Goal: Task Accomplishment & Management: Manage account settings

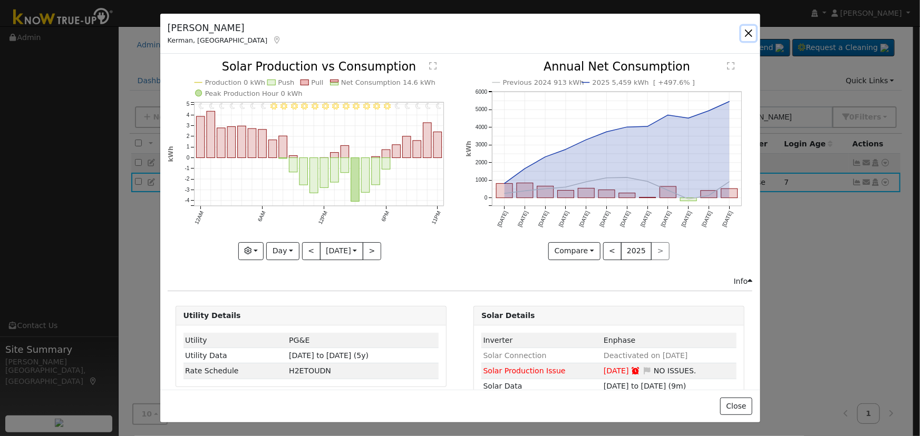
click at [748, 37] on button "button" at bounding box center [748, 33] width 15 height 15
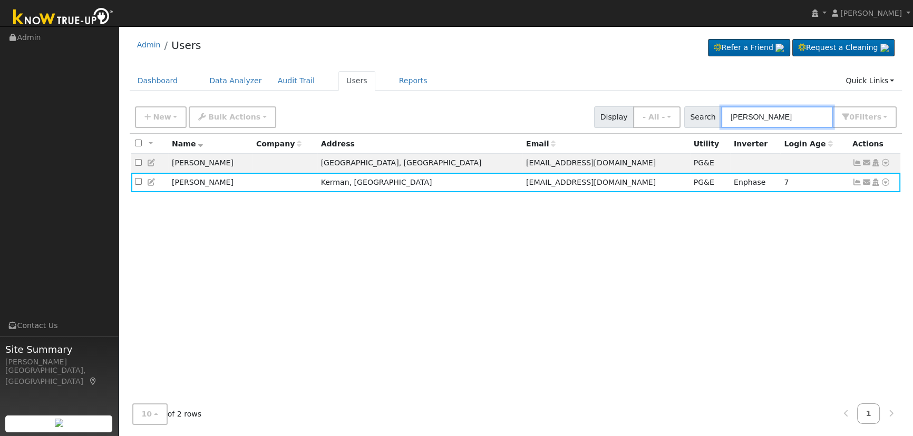
click at [801, 119] on input "[PERSON_NAME]" at bounding box center [777, 117] width 112 height 22
drag, startPoint x: 800, startPoint y: 117, endPoint x: 536, endPoint y: 95, distance: 264.4
click at [520, 96] on div "Admin Users Refer a Friend Request a Cleaning" at bounding box center [516, 233] width 784 height 402
paste input "Beintker"
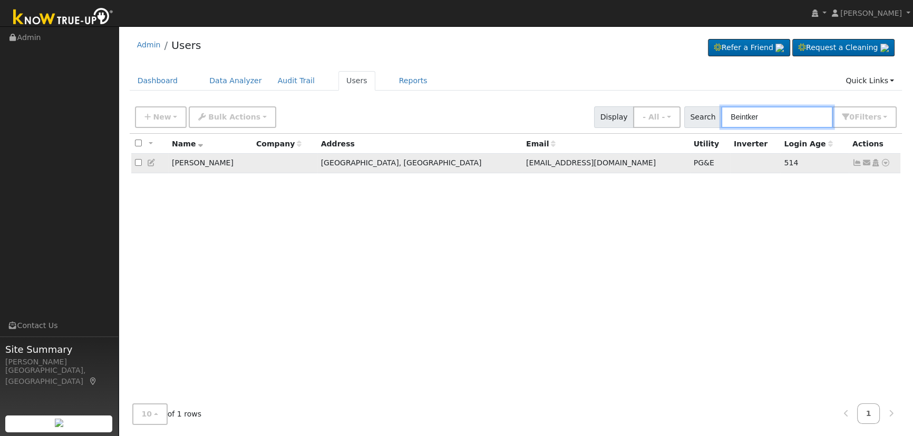
type input "Beintker"
click at [857, 163] on icon at bounding box center [856, 162] width 9 height 7
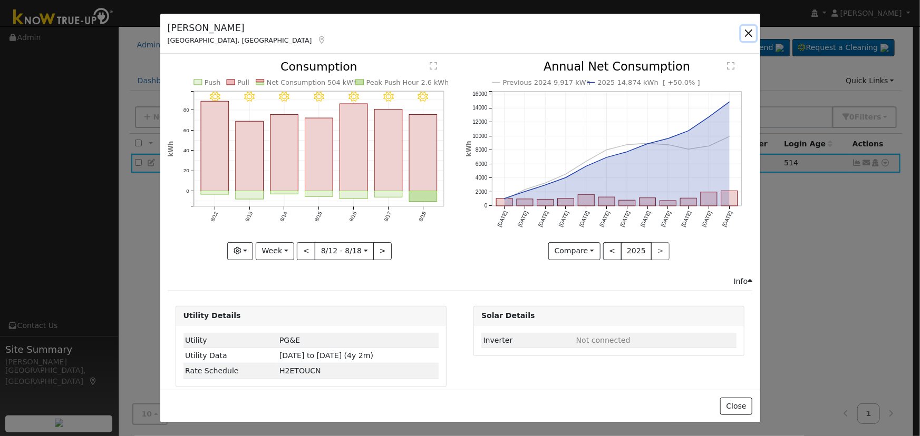
click at [748, 30] on button "button" at bounding box center [748, 33] width 15 height 15
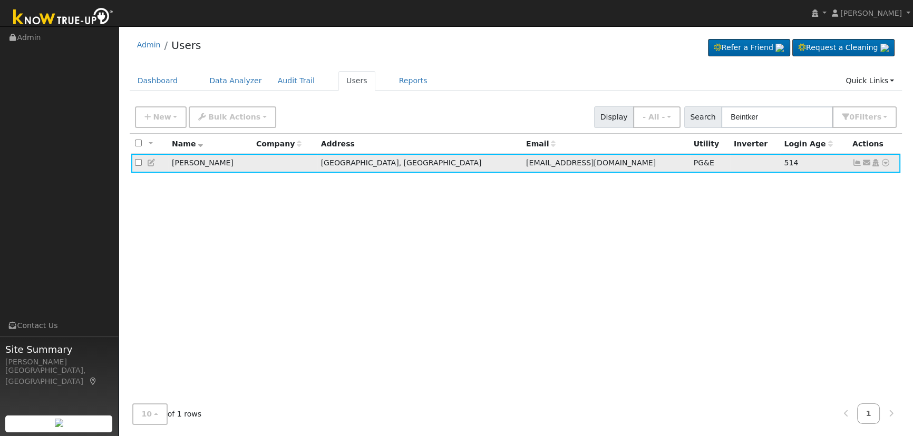
click at [864, 165] on icon at bounding box center [866, 162] width 9 height 7
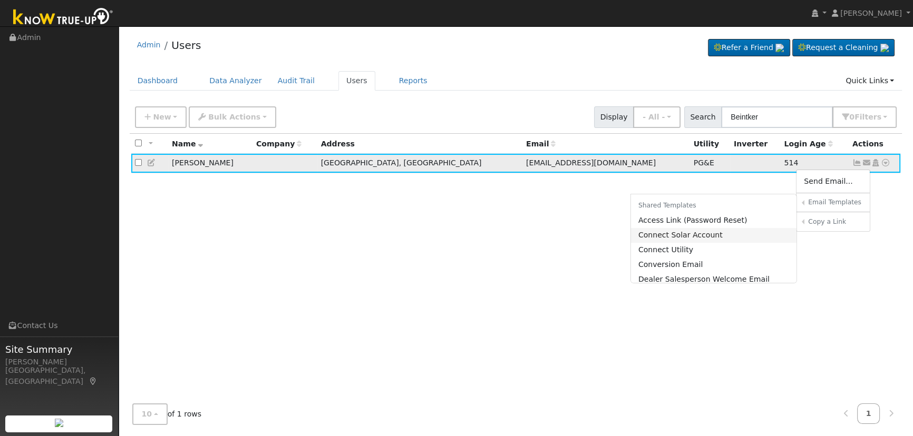
click at [724, 237] on link "Connect Solar Account" at bounding box center [714, 235] width 166 height 15
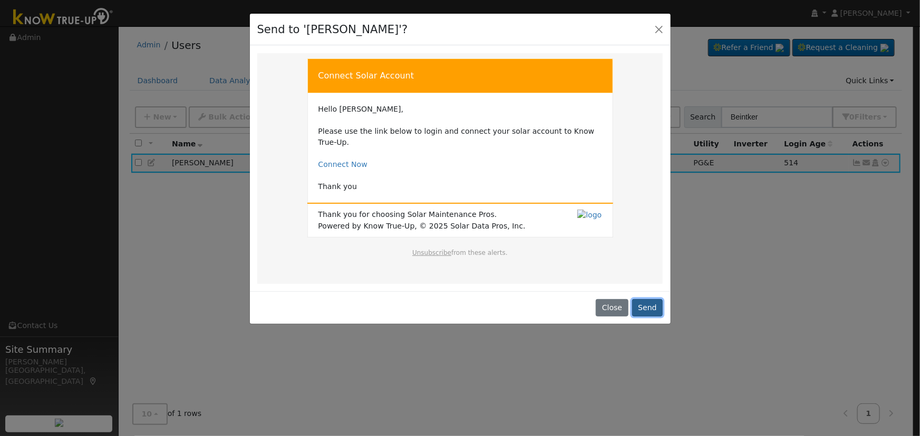
click at [643, 299] on button "Send" at bounding box center [647, 308] width 31 height 18
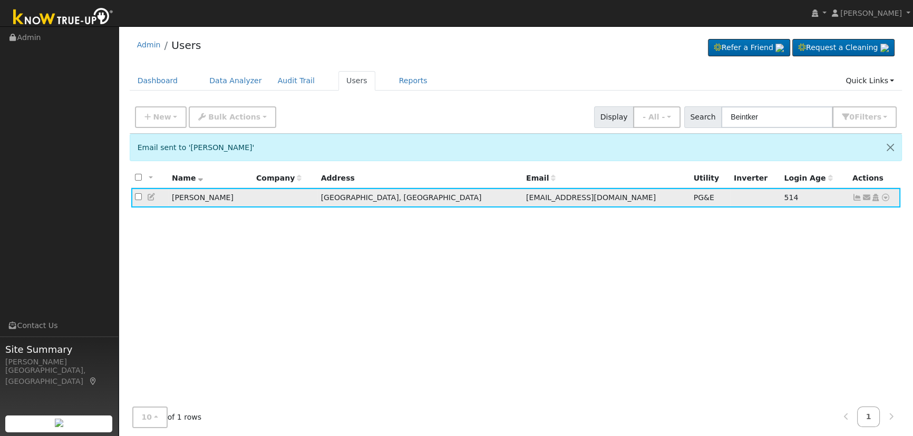
click at [148, 200] on icon at bounding box center [151, 196] width 9 height 7
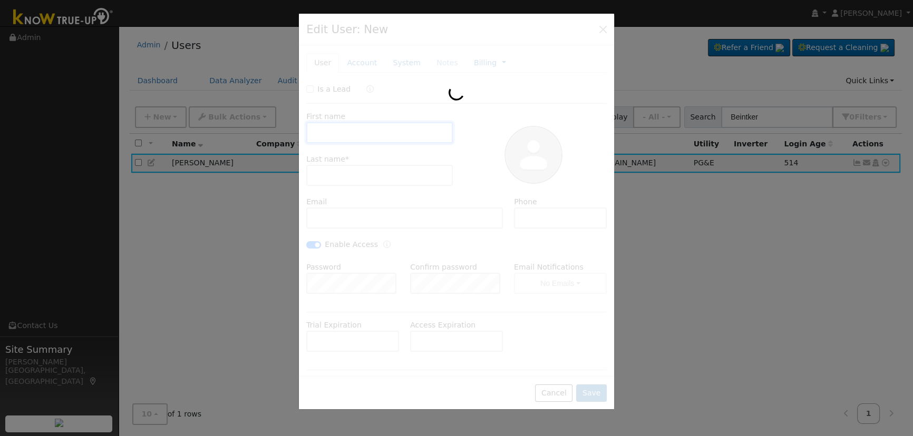
type input "[PERSON_NAME]"
type input "Beintker"
type input "[EMAIL_ADDRESS][DOMAIN_NAME]"
type input "[PHONE_NUMBER]"
checkbox input "true"
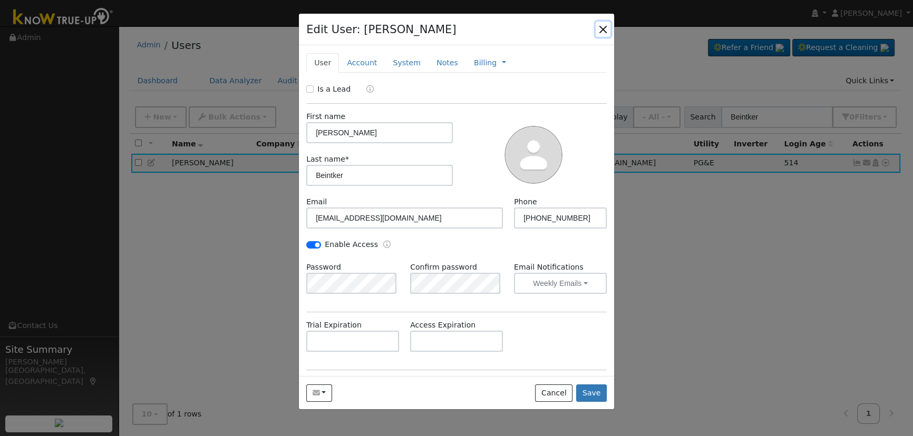
click at [597, 26] on button "button" at bounding box center [602, 29] width 15 height 15
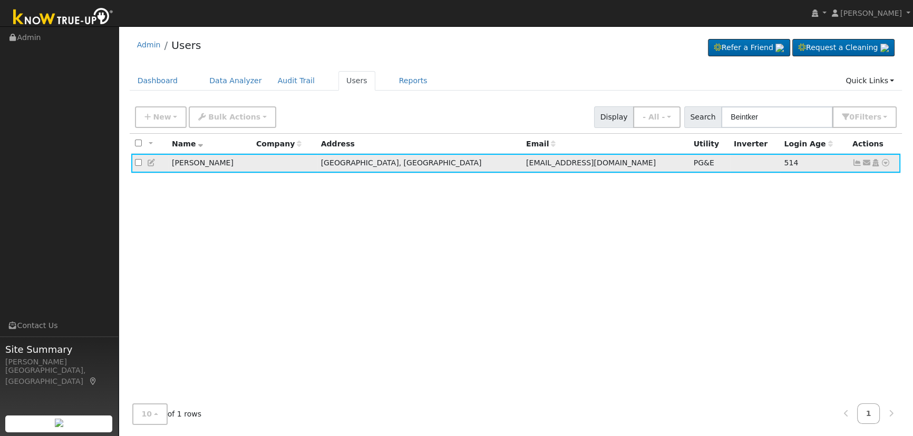
click at [851, 160] on td "Send Email... Email Templates Shared Templates Access Link (Password Reset) Con…" at bounding box center [874, 163] width 52 height 19
click at [855, 165] on icon at bounding box center [856, 162] width 9 height 7
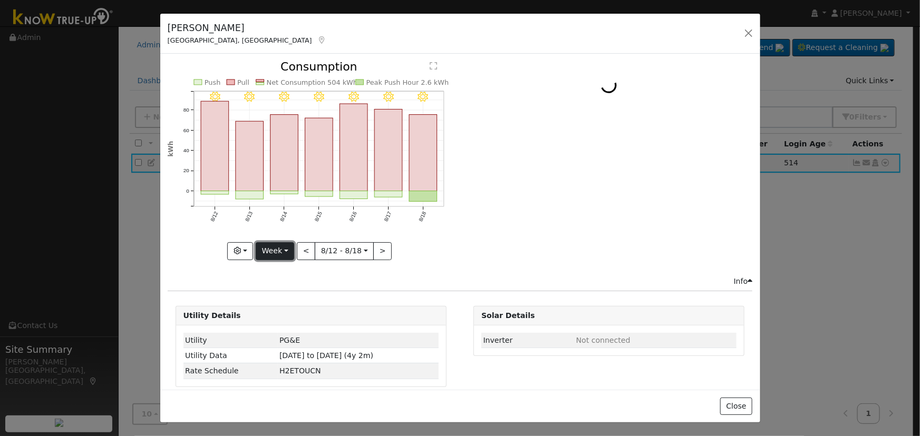
click at [280, 251] on button "Week" at bounding box center [275, 251] width 38 height 18
click at [286, 315] on link "Year" at bounding box center [292, 316] width 73 height 15
type input "[DATE]"
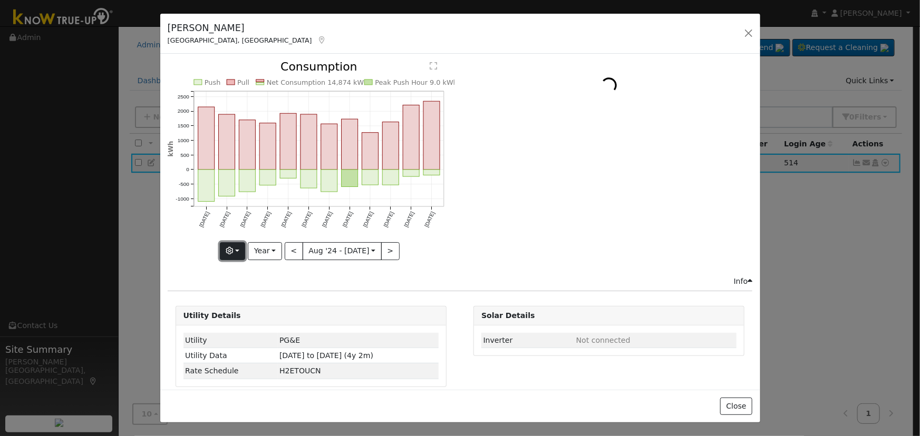
click at [237, 249] on button "button" at bounding box center [233, 251] width 26 height 18
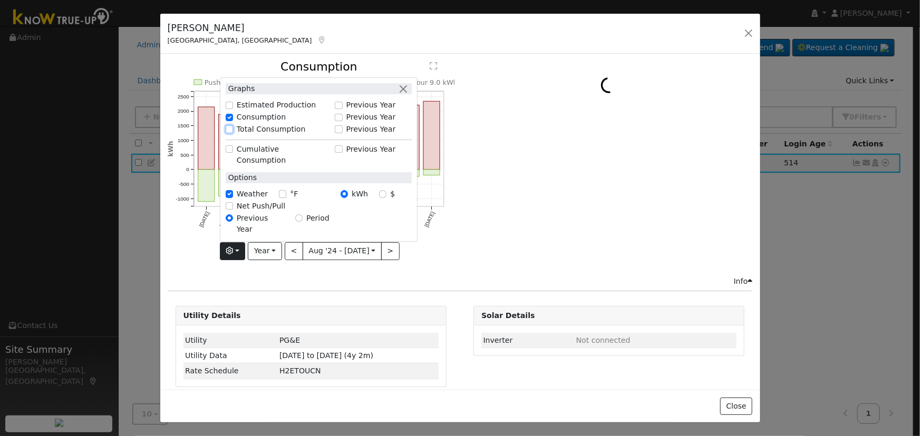
click at [232, 133] on input "Total Consumption" at bounding box center [229, 129] width 7 height 7
checkbox input "true"
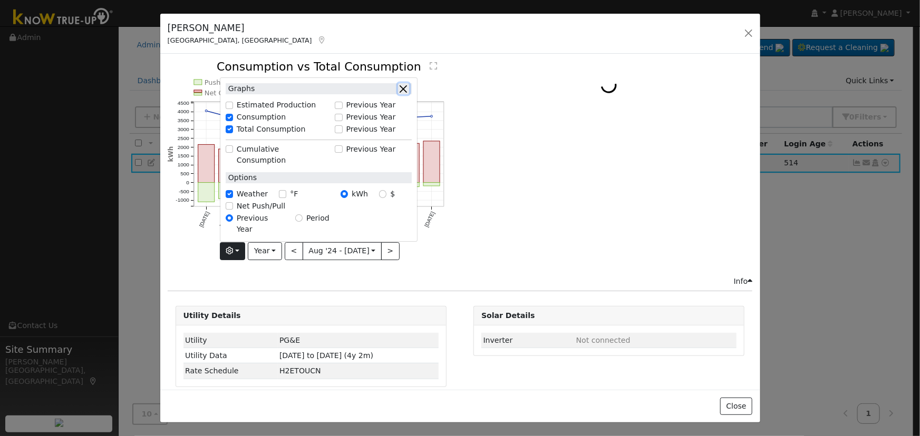
click at [409, 94] on button "button" at bounding box center [403, 88] width 11 height 11
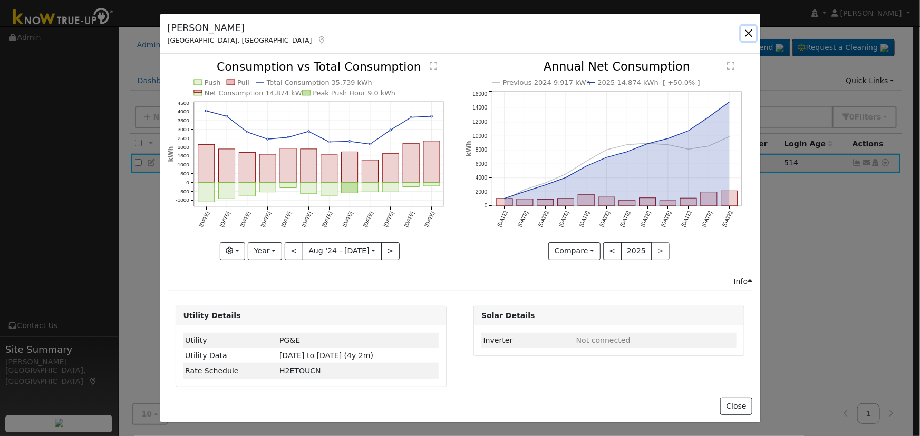
click at [747, 37] on button "button" at bounding box center [748, 33] width 15 height 15
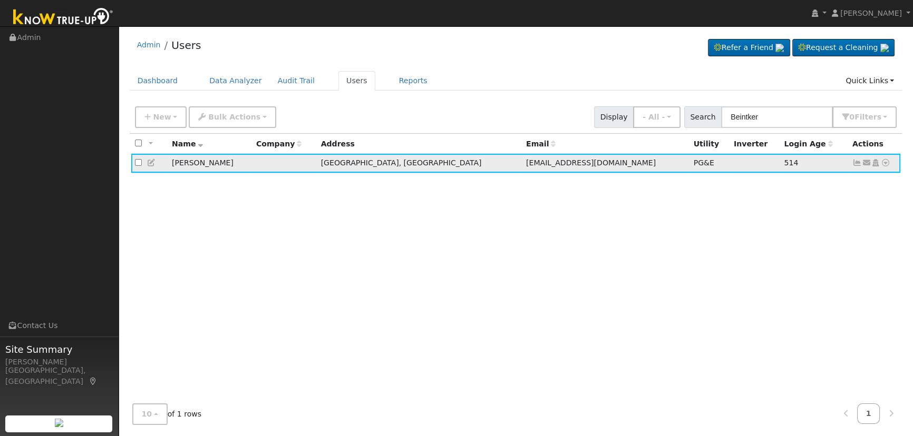
click at [883, 165] on icon at bounding box center [885, 162] width 9 height 7
click at [783, 240] on link "Solar" at bounding box center [775, 243] width 73 height 15
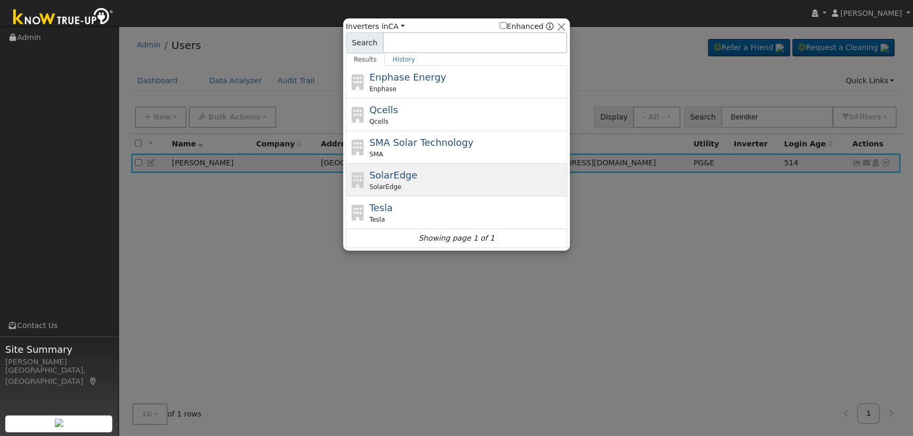
click at [427, 171] on div "SolarEdge SolarEdge" at bounding box center [467, 180] width 196 height 24
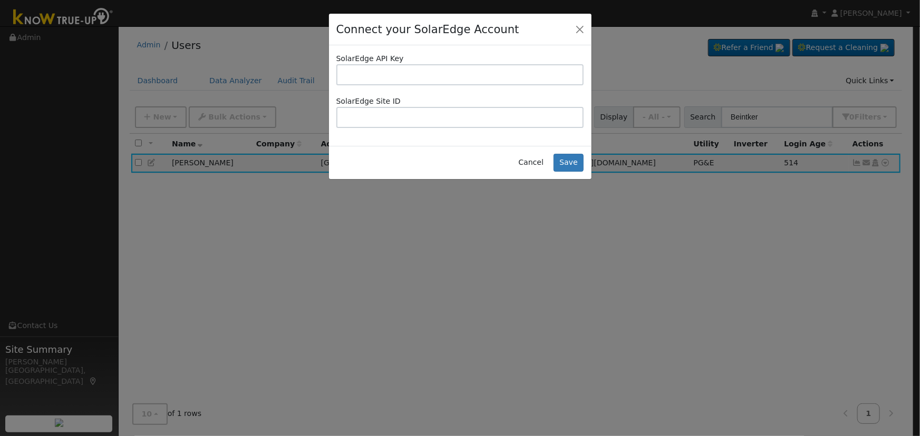
click at [388, 77] on input "text" at bounding box center [460, 74] width 248 height 21
click at [383, 118] on input "text" at bounding box center [460, 117] width 248 height 21
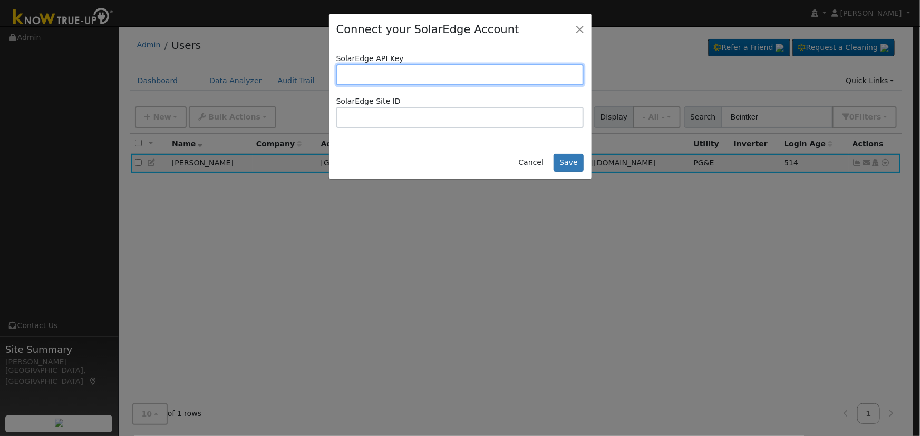
click at [377, 70] on input "text" at bounding box center [460, 74] width 248 height 21
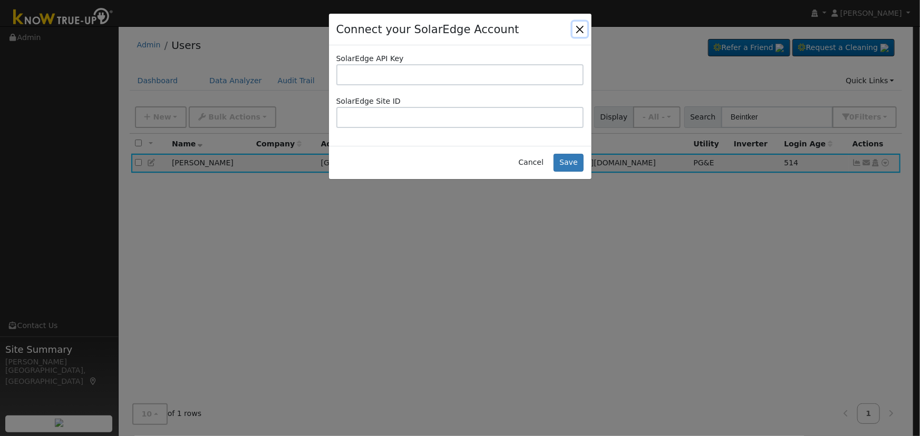
click at [577, 30] on button "Close" at bounding box center [579, 29] width 15 height 15
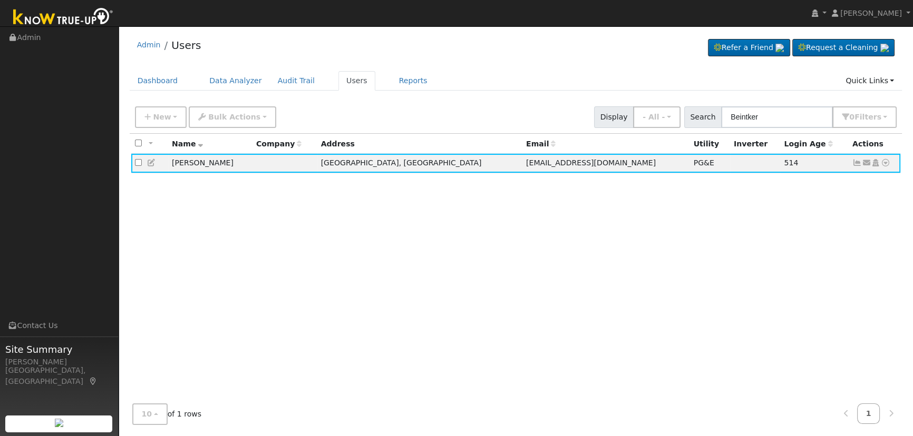
click at [260, 220] on div "All None All on page None on page Name Company Address Email Utility Inverter L…" at bounding box center [516, 265] width 773 height 262
